Goal: Task Accomplishment & Management: Complete application form

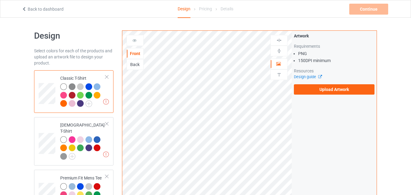
click at [343, 84] on div "Artwork Requirements PNG 150 DPI minimum Resources Design guide Upload Artwork" at bounding box center [334, 64] width 81 height 62
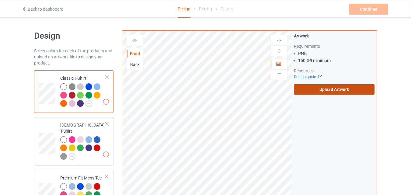
click at [338, 90] on label "Upload Artwork" at bounding box center [334, 89] width 81 height 10
click at [0, 0] on input "Upload Artwork" at bounding box center [0, 0] width 0 height 0
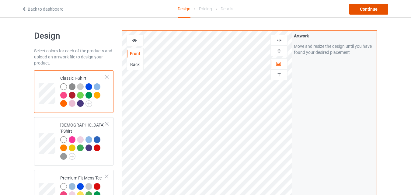
click at [375, 9] on div "Continue" at bounding box center [369, 9] width 39 height 11
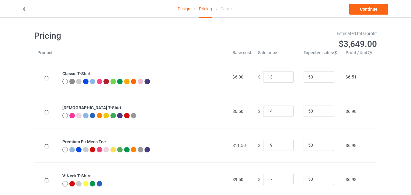
type input "13.00"
type input "14.00"
type input "19.00"
type input "17.00"
type input "19.00"
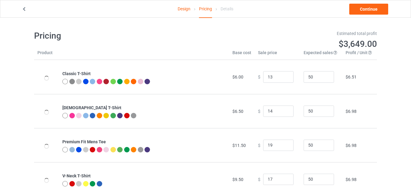
type input "19.00"
type input "17.00"
type input "15.00"
type input "20.00"
click at [375, 9] on link "Continue" at bounding box center [369, 9] width 39 height 11
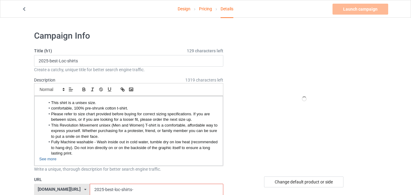
scroll to position [51, 0]
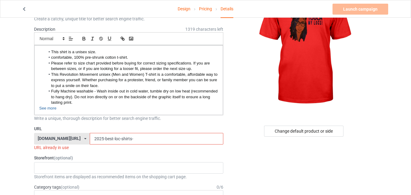
click at [136, 135] on input "2025-best-loc-shirts-" at bounding box center [156, 139] width 133 height 12
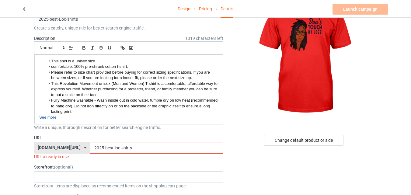
scroll to position [44, 0]
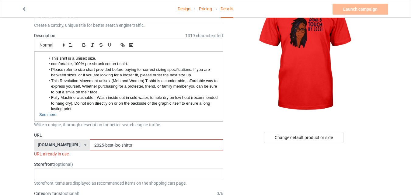
click at [125, 145] on input "2025-best-loc-shirts" at bounding box center [156, 145] width 133 height 12
click at [90, 145] on input "2025-best-loc-shirt" at bounding box center [156, 145] width 133 height 12
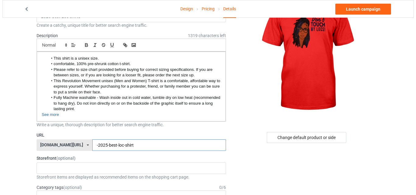
scroll to position [0, 0]
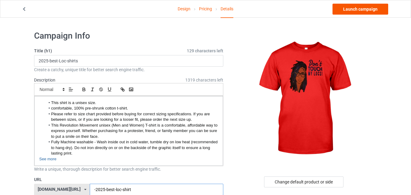
type input "-2025-best-loc-shirt"
click at [357, 6] on link "Launch campaign" at bounding box center [361, 9] width 56 height 11
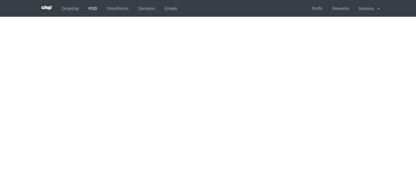
click at [98, 12] on link "POD" at bounding box center [93, 8] width 18 height 17
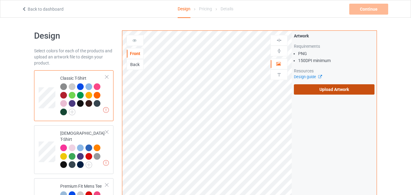
click at [333, 87] on label "Upload Artwork" at bounding box center [334, 89] width 81 height 10
click at [0, 0] on input "Upload Artwork" at bounding box center [0, 0] width 0 height 0
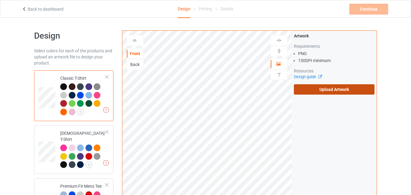
click at [320, 94] on label "Upload Artwork" at bounding box center [334, 89] width 81 height 10
click at [0, 0] on input "Upload Artwork" at bounding box center [0, 0] width 0 height 0
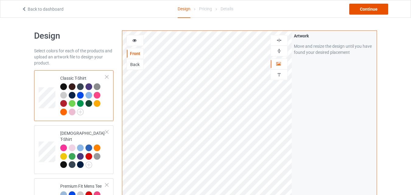
click at [365, 7] on div "Continue" at bounding box center [369, 9] width 39 height 11
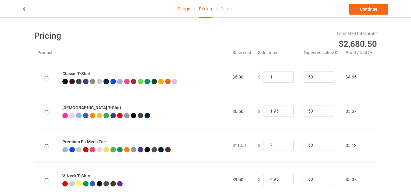
type input "11.00"
type input "17.00"
click at [189, 9] on link "Design" at bounding box center [184, 8] width 13 height 17
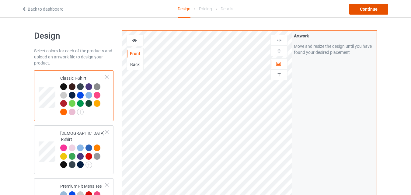
click at [372, 8] on div "Continue" at bounding box center [369, 9] width 39 height 11
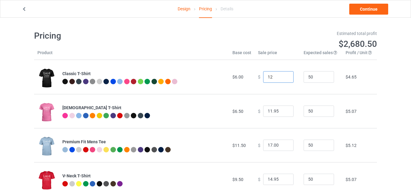
click at [284, 75] on input "12" at bounding box center [278, 77] width 30 height 12
type input "12.00"
type input "12.95"
click at [284, 110] on input "12.95" at bounding box center [278, 112] width 30 height 12
click at [284, 143] on input "17.00" at bounding box center [278, 146] width 30 height 12
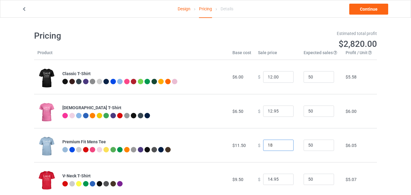
type input "18"
click at [283, 144] on input "18" at bounding box center [278, 146] width 30 height 12
type input "11"
type input "18.00"
click at [285, 79] on input "11" at bounding box center [278, 77] width 30 height 12
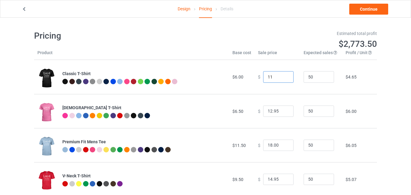
scroll to position [4, 0]
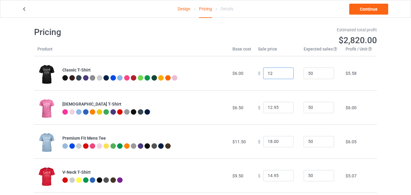
click at [286, 72] on input "12" at bounding box center [278, 74] width 30 height 12
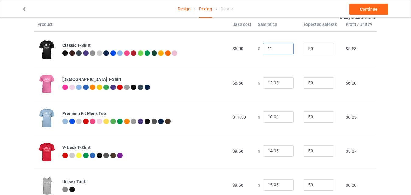
scroll to position [0, 0]
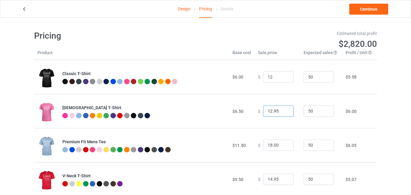
type input "12.00"
click at [274, 112] on input "12.95" at bounding box center [278, 112] width 30 height 12
click at [274, 111] on input "12.5" at bounding box center [278, 112] width 30 height 12
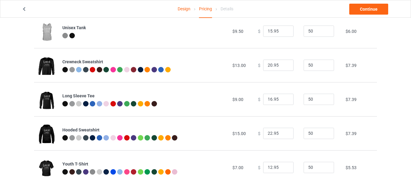
scroll to position [185, 0]
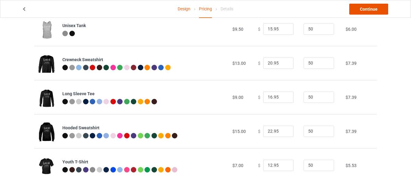
type input "12.00"
click at [368, 10] on link "Continue" at bounding box center [369, 9] width 39 height 11
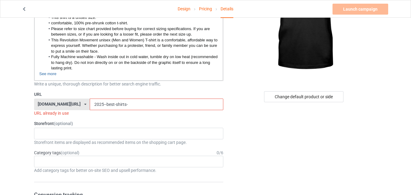
scroll to position [93, 0]
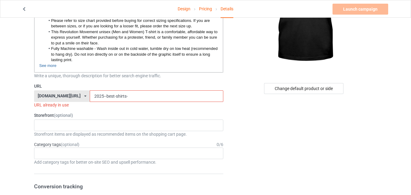
click at [125, 94] on input "2025--best-shirts-" at bounding box center [156, 96] width 133 height 12
click at [91, 96] on input "2025--best-shirt" at bounding box center [156, 96] width 133 height 12
click at [118, 97] on input "2025-best-shirt" at bounding box center [156, 96] width 133 height 12
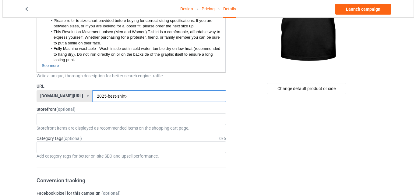
scroll to position [0, 0]
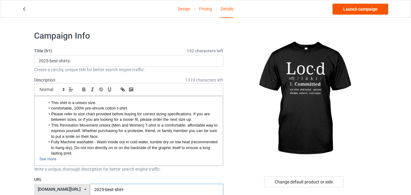
type input "2025-best-shirt-"
click at [366, 13] on link "Launch campaign" at bounding box center [361, 9] width 56 height 11
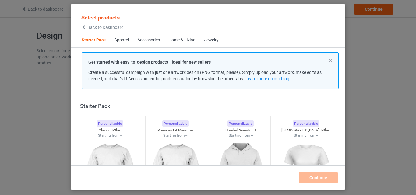
scroll to position [8, 0]
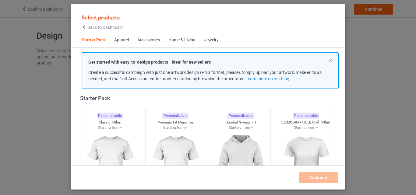
click at [332, 62] on p "Get started with easy-to-design products - ideal for new sellers" at bounding box center [210, 62] width 244 height 6
click at [102, 27] on span "Back to Dashboard" at bounding box center [105, 27] width 36 height 5
